Goal: Transaction & Acquisition: Purchase product/service

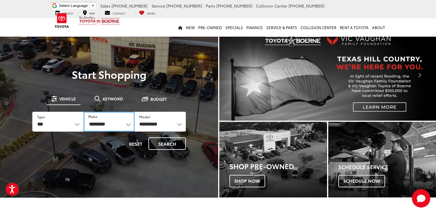
click at [100, 125] on select "**********" at bounding box center [109, 122] width 51 height 20
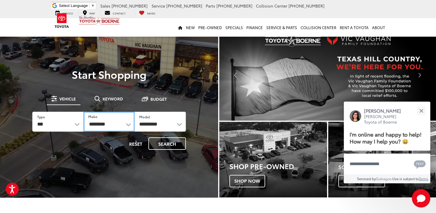
select select "******"
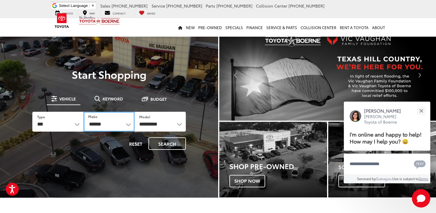
click at [84, 112] on select "**********" at bounding box center [109, 122] width 51 height 20
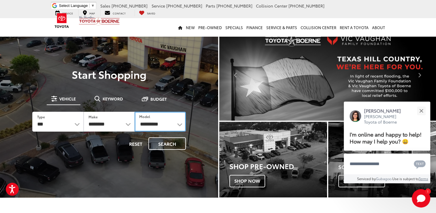
click at [155, 124] on select "**********" at bounding box center [160, 122] width 51 height 20
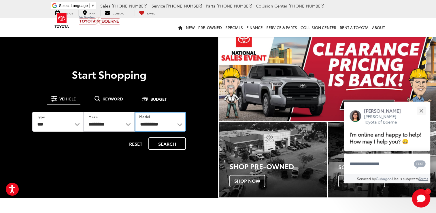
select select "*****"
click at [135, 112] on select "**********" at bounding box center [160, 122] width 51 height 20
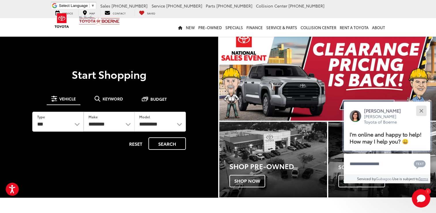
click at [420, 112] on button "Close" at bounding box center [421, 110] width 12 height 12
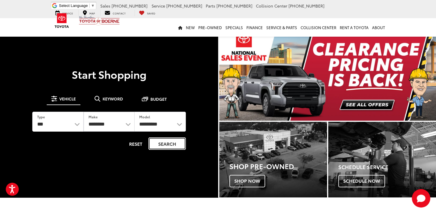
click at [161, 144] on button "Search" at bounding box center [166, 143] width 37 height 12
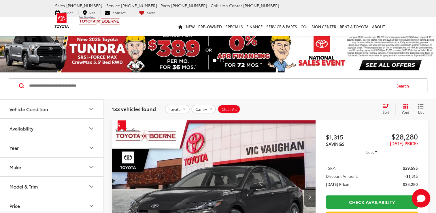
click at [388, 109] on div "Sort" at bounding box center [388, 109] width 16 height 12
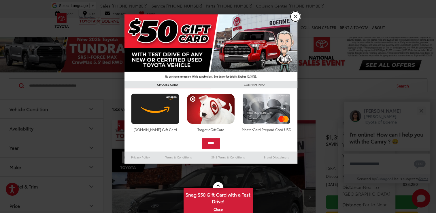
drag, startPoint x: 294, startPoint y: 18, endPoint x: 298, endPoint y: 21, distance: 4.9
click at [295, 18] on link "X" at bounding box center [296, 17] width 10 height 10
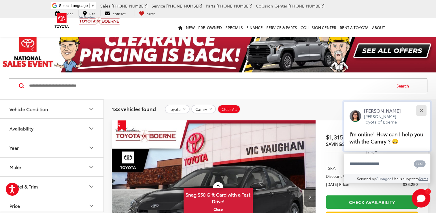
click at [421, 110] on div "Close" at bounding box center [421, 111] width 4 height 4
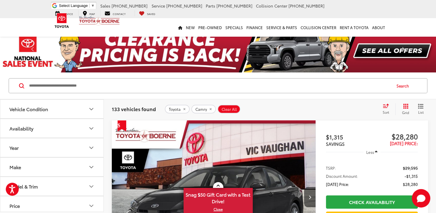
click at [387, 111] on span "Sort" at bounding box center [386, 112] width 6 height 5
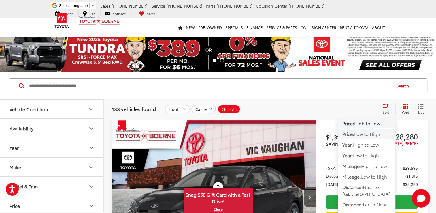
click at [369, 134] on span "Low to High" at bounding box center [367, 133] width 26 height 7
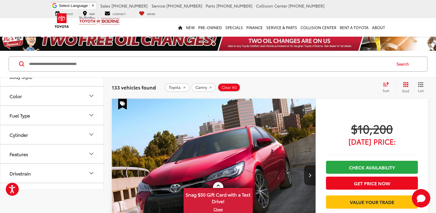
scroll to position [173, 0]
click at [44, 89] on button "Color" at bounding box center [52, 88] width 104 height 19
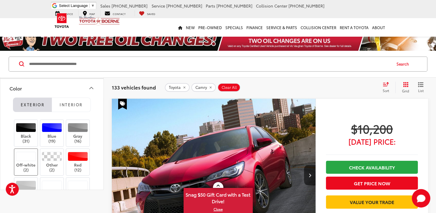
click at [22, 163] on label "Off-white (2)" at bounding box center [25, 162] width 23 height 20
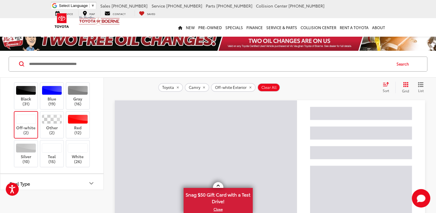
scroll to position [259, 0]
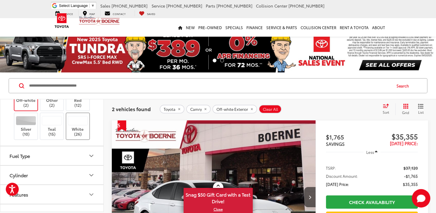
click at [81, 129] on label "White (26)" at bounding box center [77, 126] width 23 height 20
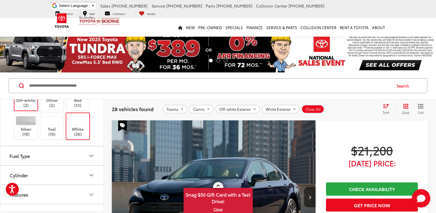
click at [23, 102] on label "Off-white (2)" at bounding box center [25, 97] width 23 height 20
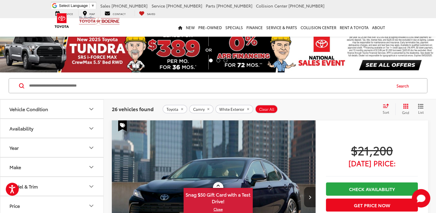
click at [66, 146] on button "Year" at bounding box center [52, 147] width 104 height 19
drag, startPoint x: 36, startPoint y: 163, endPoint x: 0, endPoint y: 160, distance: 35.9
type input "****"
click at [75, 131] on button "Availability" at bounding box center [52, 128] width 104 height 19
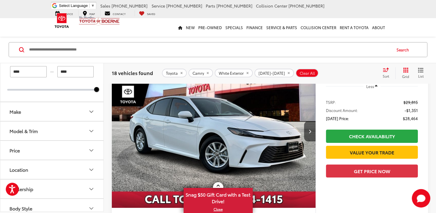
scroll to position [58, 0]
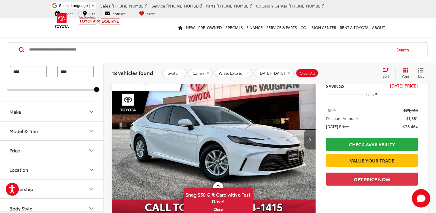
click at [308, 139] on icon "Next image" at bounding box center [309, 139] width 3 height 4
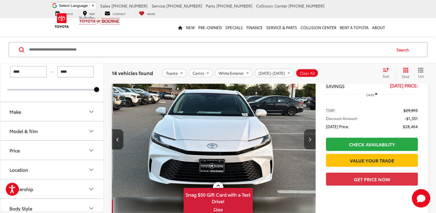
scroll to position [0, 205]
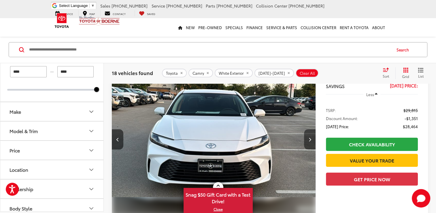
click at [308, 139] on icon "Next image" at bounding box center [309, 139] width 3 height 4
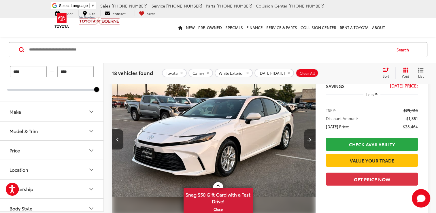
click at [308, 139] on icon "Next image" at bounding box center [309, 139] width 3 height 4
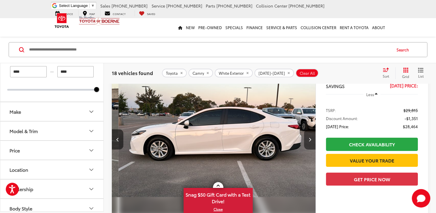
scroll to position [0, 614]
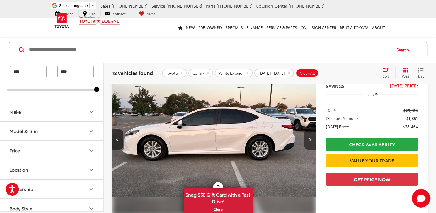
click at [308, 139] on icon "Next image" at bounding box center [309, 139] width 3 height 4
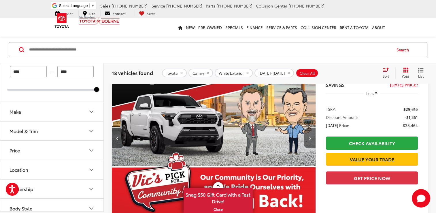
scroll to position [58, 0]
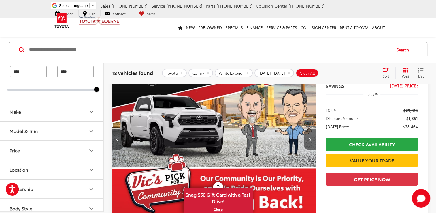
click at [310, 138] on icon "Next image" at bounding box center [309, 139] width 3 height 4
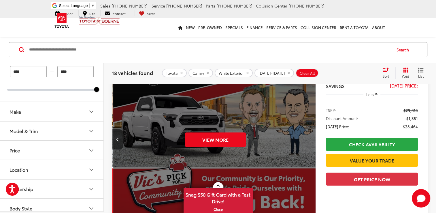
scroll to position [0, 1023]
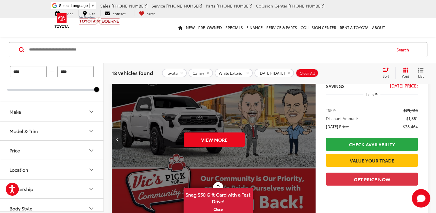
click at [310, 138] on div "View More" at bounding box center [214, 139] width 205 height 153
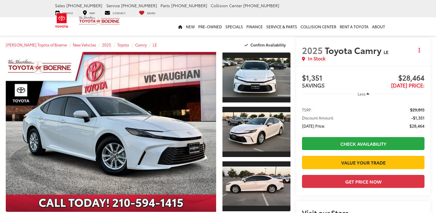
click at [310, 138] on link "Check Availability" at bounding box center [363, 143] width 123 height 13
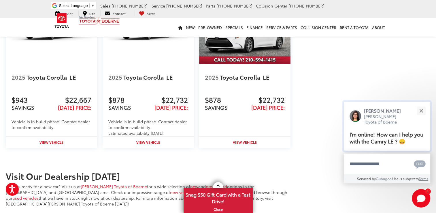
scroll to position [761, 0]
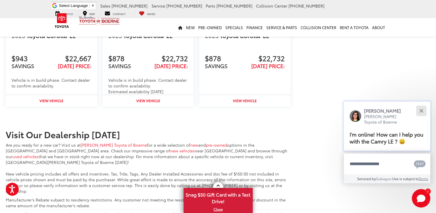
click at [422, 111] on div "Close" at bounding box center [421, 111] width 4 height 4
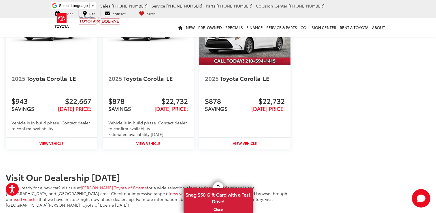
scroll to position [675, 0]
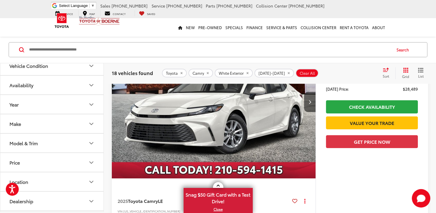
scroll to position [302, 0]
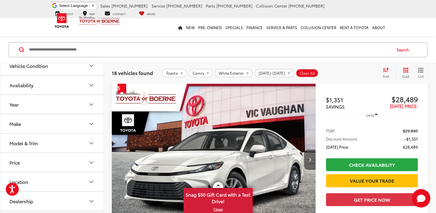
click at [309, 157] on icon "Next image" at bounding box center [309, 159] width 3 height 4
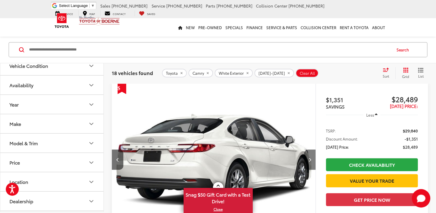
click at [309, 157] on icon "Next image" at bounding box center [309, 159] width 3 height 4
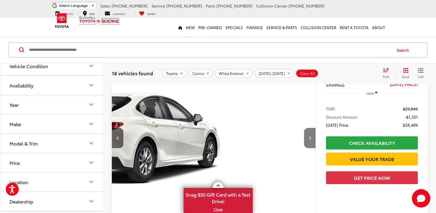
scroll to position [281, 0]
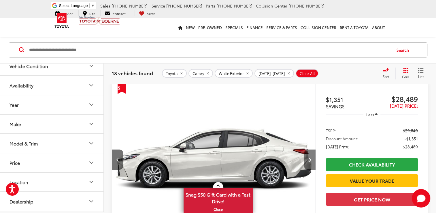
click at [309, 157] on icon "Next image" at bounding box center [309, 159] width 3 height 4
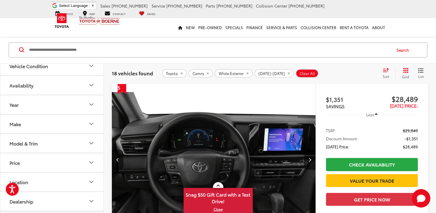
click at [309, 157] on icon "Next image" at bounding box center [309, 159] width 3 height 4
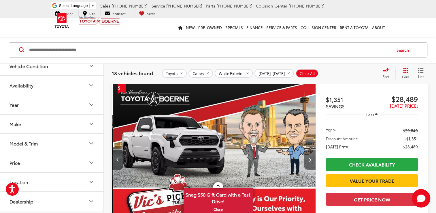
scroll to position [0, 818]
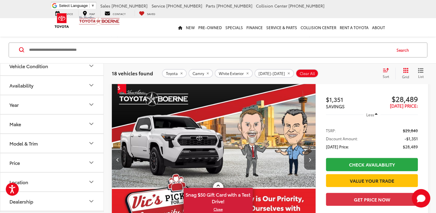
click at [309, 157] on icon "Next image" at bounding box center [309, 159] width 3 height 4
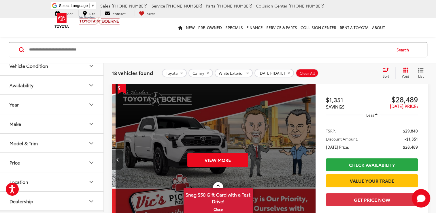
scroll to position [0, 1023]
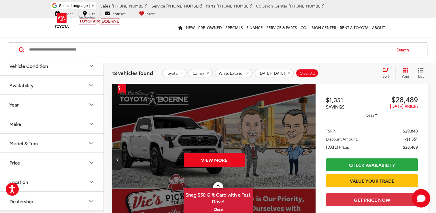
click at [309, 157] on div "View More" at bounding box center [214, 159] width 205 height 153
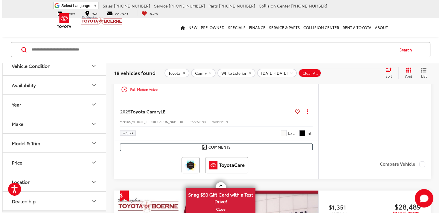
scroll to position [173, 0]
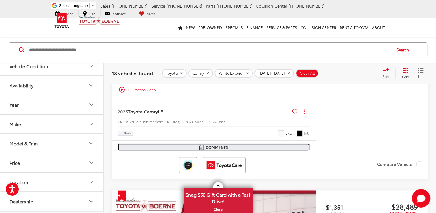
click at [235, 146] on button "Comments" at bounding box center [214, 147] width 192 height 8
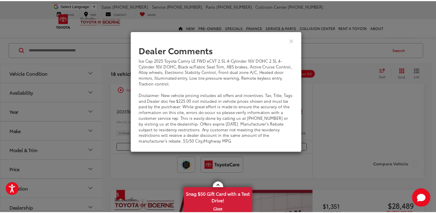
scroll to position [195, 0]
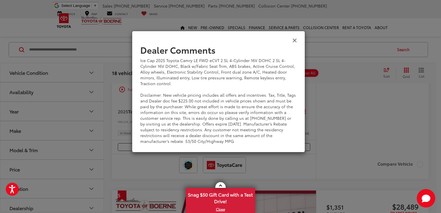
click at [294, 39] on icon "Close" at bounding box center [294, 40] width 5 height 6
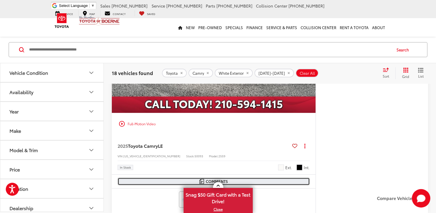
scroll to position [108, 0]
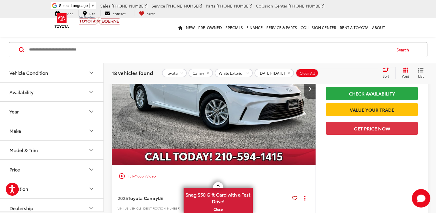
click at [214, 128] on img "2025 Toyota Camry LE 0" at bounding box center [214, 88] width 205 height 153
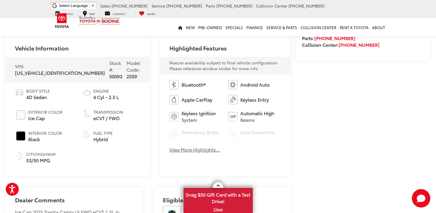
scroll to position [231, 0]
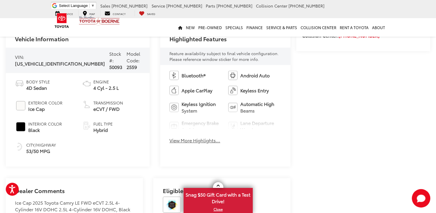
click at [186, 142] on button "View More Highlights..." at bounding box center [195, 140] width 51 height 7
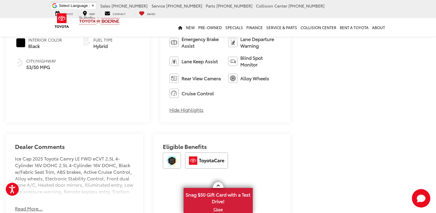
scroll to position [346, 0]
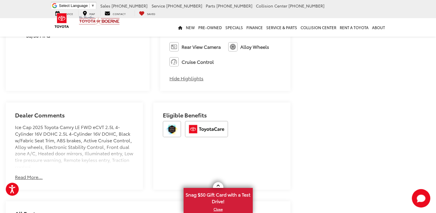
click at [28, 176] on button "Read More..." at bounding box center [29, 177] width 28 height 7
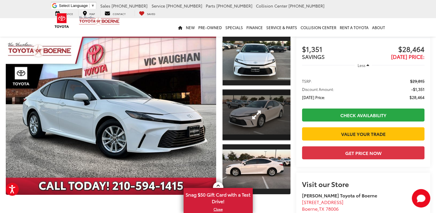
scroll to position [29, 0]
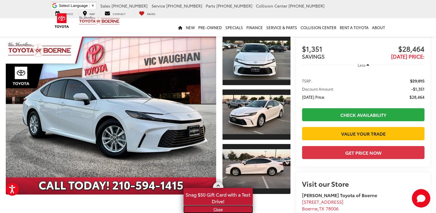
click at [219, 209] on link "X" at bounding box center [218, 209] width 68 height 6
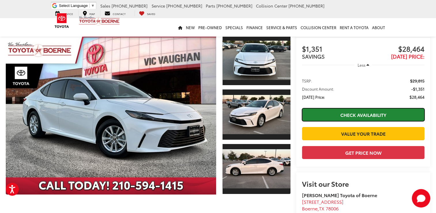
click at [361, 114] on link "Check Availability" at bounding box center [363, 114] width 123 height 13
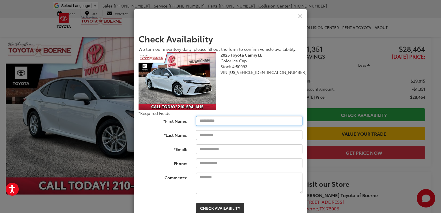
click at [224, 125] on input "*First Name:" at bounding box center [249, 121] width 106 height 10
type input "********"
type input "**********"
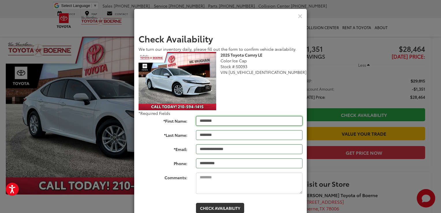
type input "**********"
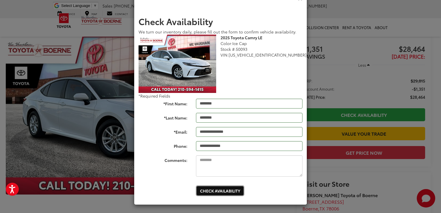
click at [224, 193] on button "Check Availability" at bounding box center [220, 190] width 48 height 10
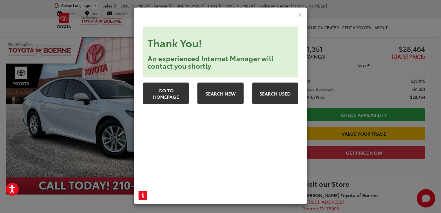
scroll to position [1, 0]
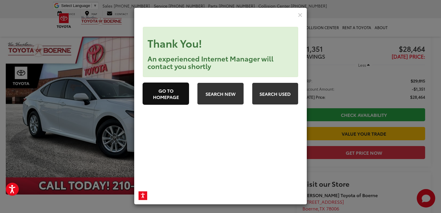
click at [176, 99] on link "Go to Homepage" at bounding box center [166, 94] width 46 height 22
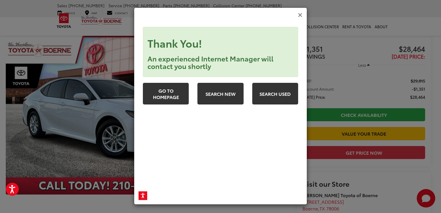
click at [298, 14] on icon "Close" at bounding box center [300, 15] width 5 height 6
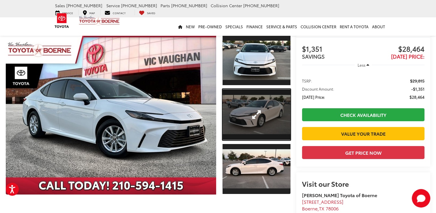
click at [256, 114] on link "Expand Photo 2" at bounding box center [257, 114] width 68 height 51
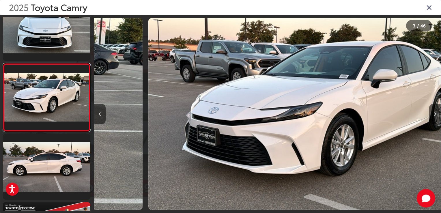
scroll to position [0, 693]
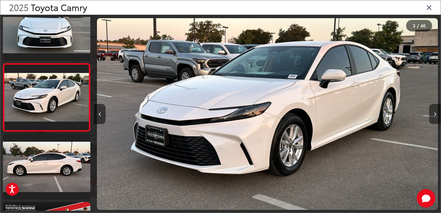
click at [434, 111] on button "Next image" at bounding box center [435, 114] width 12 height 20
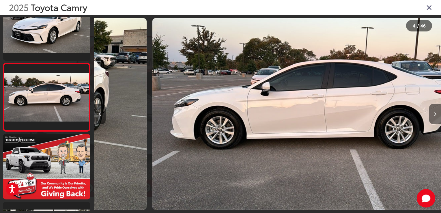
scroll to position [0, 1039]
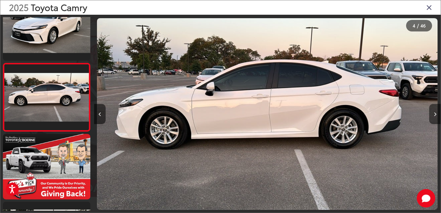
click at [434, 111] on button "Next image" at bounding box center [435, 114] width 12 height 20
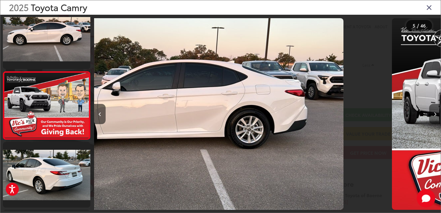
scroll to position [226, 0]
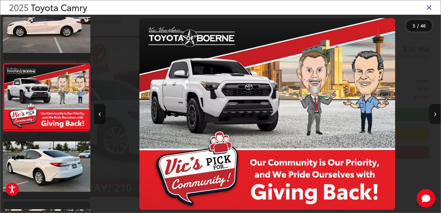
click at [434, 111] on button "Next image" at bounding box center [435, 114] width 12 height 20
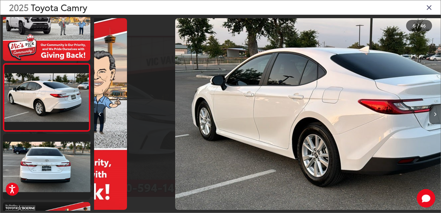
scroll to position [0, 1731]
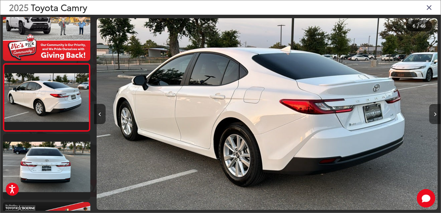
click at [434, 111] on button "Next image" at bounding box center [435, 114] width 12 height 20
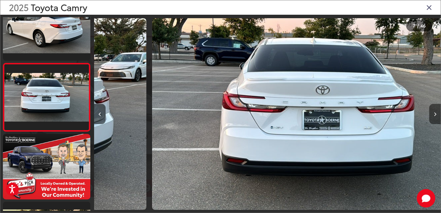
scroll to position [0, 2078]
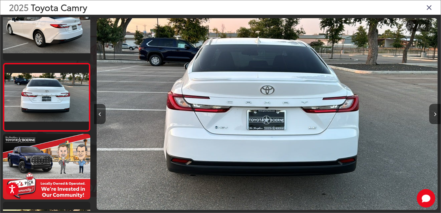
click at [280, 128] on img "2025 Toyota Camry LE 6" at bounding box center [267, 113] width 340 height 191
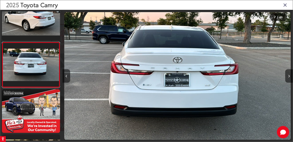
scroll to position [0, 0]
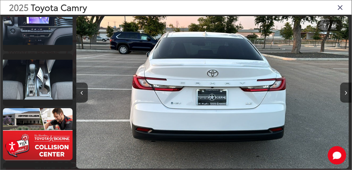
click at [186, 101] on img "2025 Toyota Camry LE 6" at bounding box center [212, 92] width 273 height 153
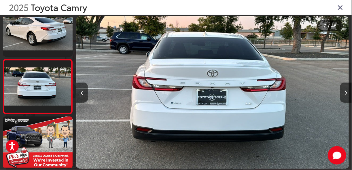
click at [186, 101] on img "2025 Toyota Camry LE 6" at bounding box center [212, 92] width 273 height 153
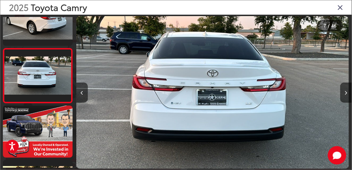
click at [186, 101] on img "2025 Toyota Camry LE 6" at bounding box center [212, 92] width 273 height 153
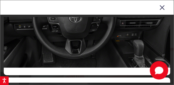
click at [164, 8] on icon "Close gallery" at bounding box center [163, 6] width 6 height 7
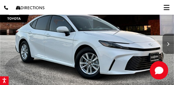
click at [167, 43] on button "Next image" at bounding box center [169, 44] width 12 height 20
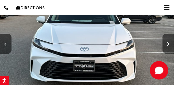
click at [167, 43] on button "Next image" at bounding box center [169, 44] width 12 height 20
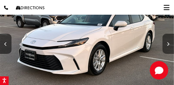
click at [167, 43] on button "Next image" at bounding box center [169, 44] width 12 height 20
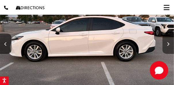
click at [167, 43] on button "Next image" at bounding box center [169, 44] width 12 height 20
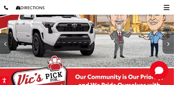
click at [167, 43] on button "Next image" at bounding box center [169, 44] width 12 height 20
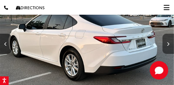
click at [167, 43] on button "Next image" at bounding box center [169, 44] width 12 height 20
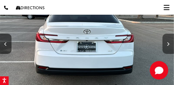
click at [167, 43] on button "Next image" at bounding box center [169, 44] width 12 height 20
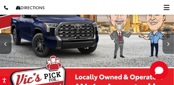
click at [167, 43] on button "Next image" at bounding box center [169, 44] width 12 height 20
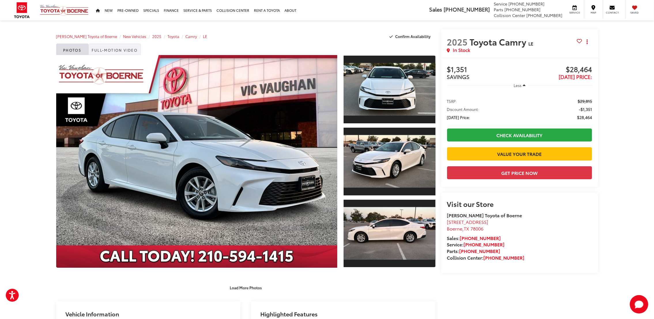
click at [112, 52] on link "Full-Motion Video" at bounding box center [115, 50] width 53 height 12
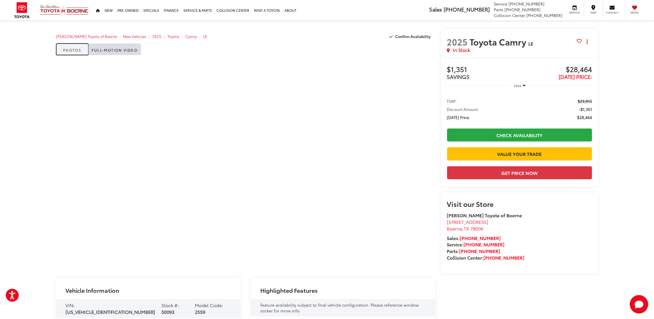
click at [72, 50] on link "Photos" at bounding box center [72, 50] width 32 height 12
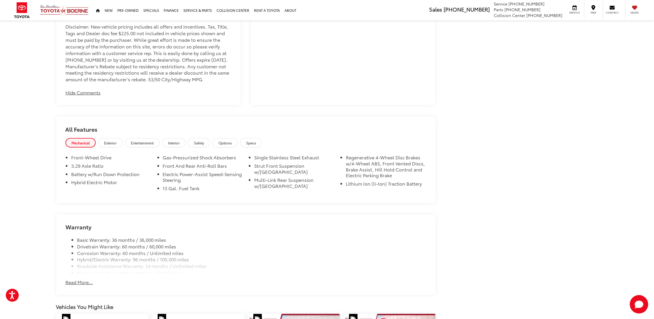
scroll to position [562, 0]
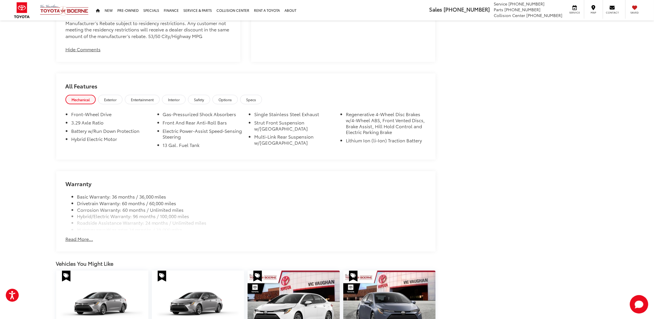
click at [74, 212] on button "Read More..." at bounding box center [79, 239] width 28 height 7
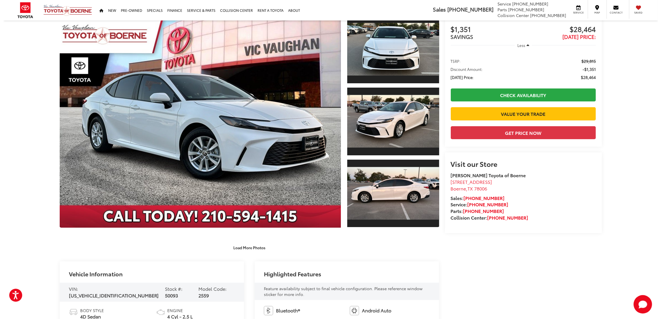
scroll to position [0, 0]
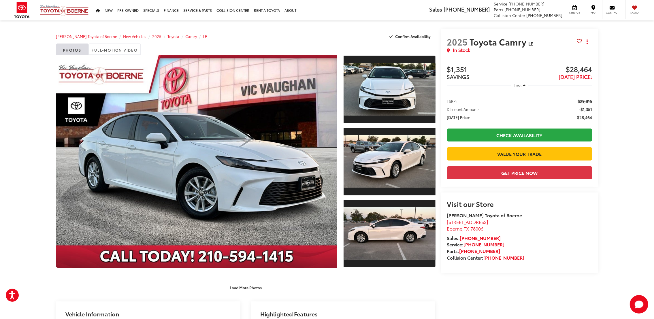
click at [436, 163] on capital-one-entry-button at bounding box center [447, 163] width 0 height 0
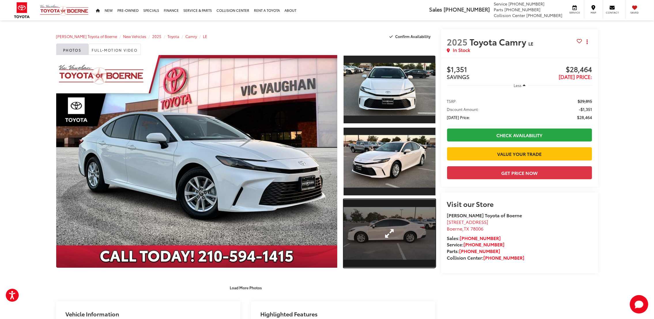
click at [389, 212] on link "Expand Photo 3" at bounding box center [390, 233] width 92 height 69
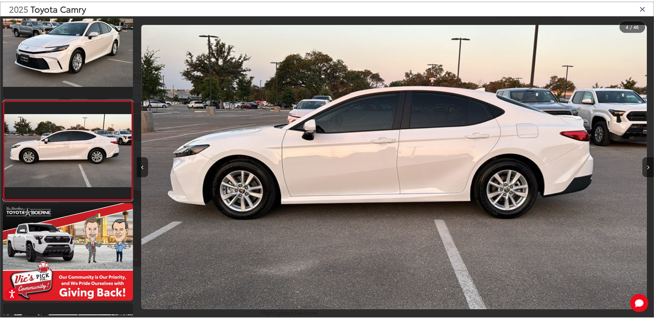
scroll to position [0, 1567]
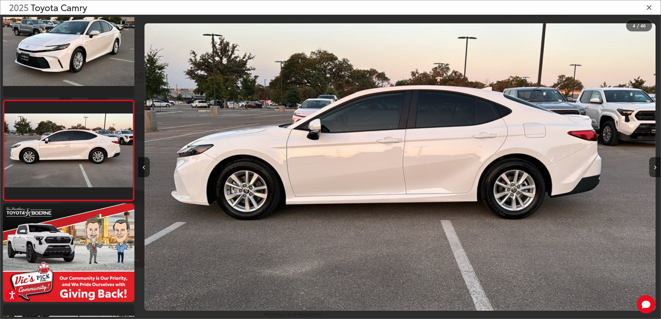
click at [436, 7] on icon "Close gallery" at bounding box center [649, 6] width 6 height 7
